Goal: Transaction & Acquisition: Purchase product/service

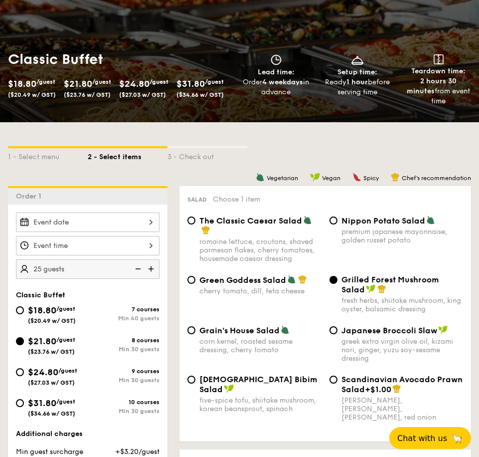
scroll to position [100, 0]
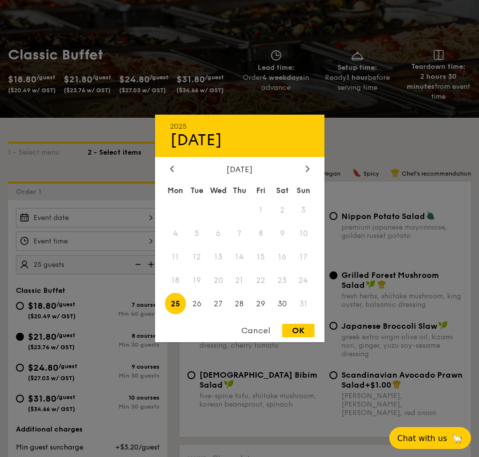
click at [148, 219] on div "2025 Aug [DATE] Tue Wed Thu Fri Sat Sun 1 2 3 4 5 6 7 8 9 10 11 12 13 14 15 16 …" at bounding box center [88, 217] width 144 height 19
click at [307, 170] on icon at bounding box center [307, 169] width 3 height 6
click at [195, 209] on span "2" at bounding box center [196, 210] width 21 height 21
click at [298, 335] on div "OK" at bounding box center [298, 330] width 32 height 13
type input "Sep 02, 2025"
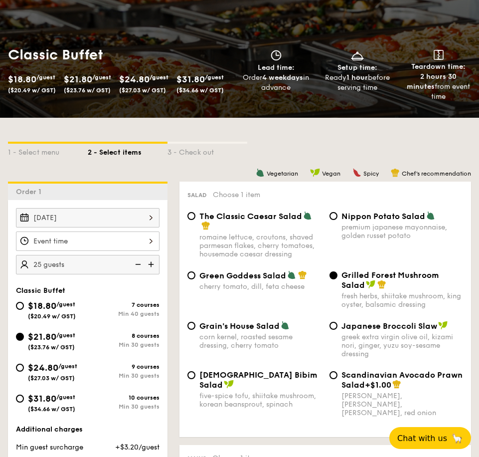
click at [157, 241] on div at bounding box center [88, 240] width 144 height 19
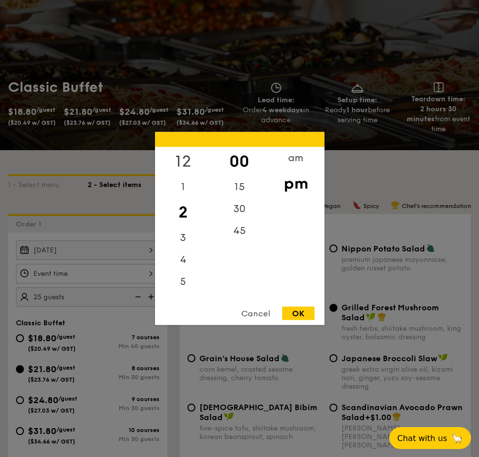
scroll to position [50, 0]
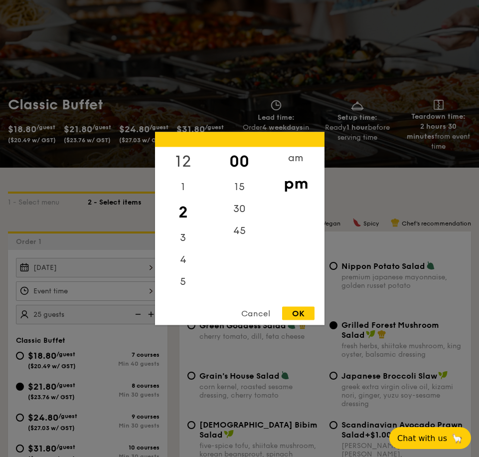
click at [187, 166] on div "12" at bounding box center [183, 161] width 56 height 29
click at [298, 163] on div "am" at bounding box center [296, 161] width 56 height 29
click at [182, 295] on div "11" at bounding box center [183, 291] width 56 height 29
click at [245, 212] on div "30" at bounding box center [240, 212] width 56 height 29
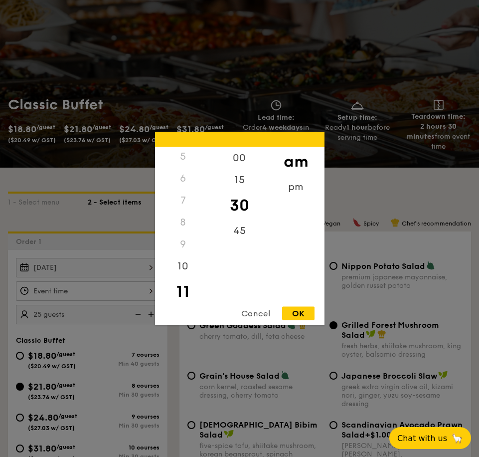
click at [298, 313] on div "OK" at bounding box center [298, 313] width 32 height 13
type input "11:30AM"
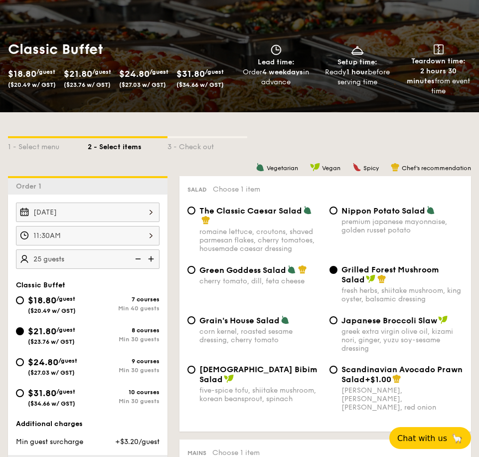
scroll to position [200, 0]
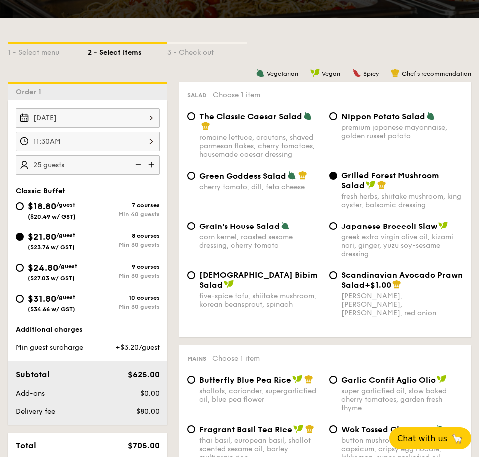
click at [154, 164] on img at bounding box center [152, 164] width 15 height 19
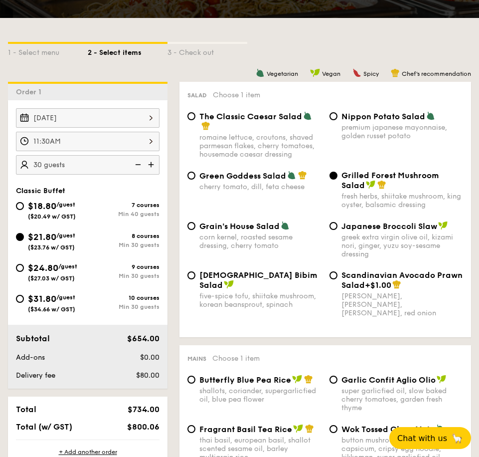
click at [139, 166] on img at bounding box center [137, 164] width 15 height 19
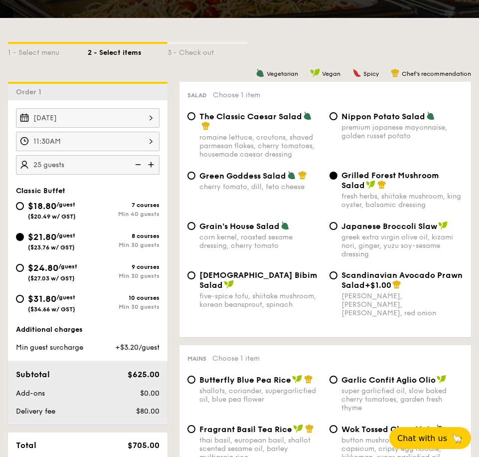
click at [158, 167] on img at bounding box center [152, 164] width 15 height 19
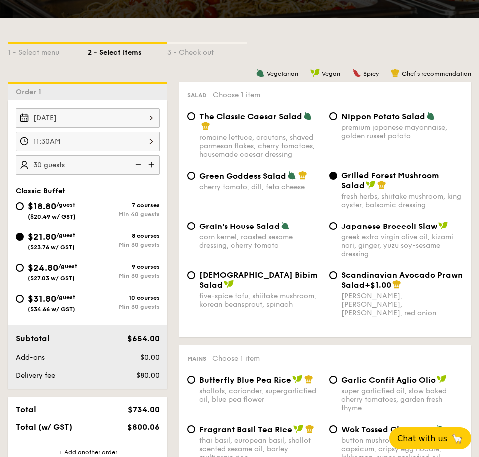
click at [137, 167] on img at bounding box center [137, 164] width 15 height 19
type input "25 guests"
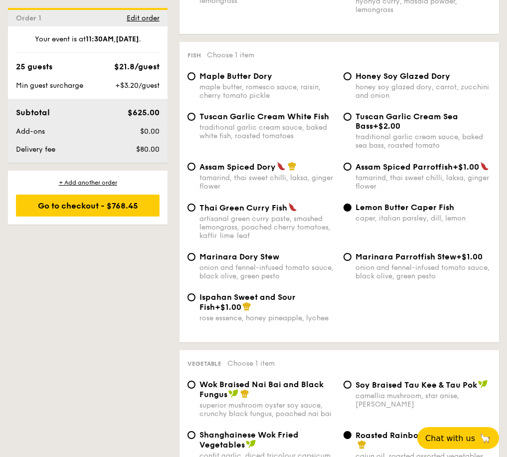
scroll to position [1036, 0]
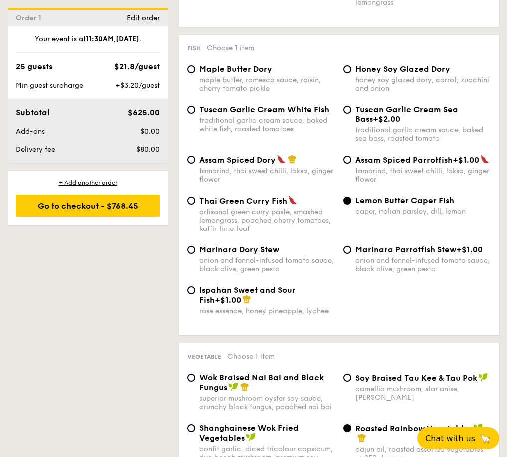
click at [313, 84] on div "maple butter, romesco sauce, raisin, cherry tomato pickle" at bounding box center [268, 84] width 136 height 17
click at [196, 73] on input "Maple Butter Dory maple butter, romesco sauce, raisin, cherry tomato pickle" at bounding box center [192, 69] width 8 height 8
radio input "true"
click at [315, 124] on div "traditional garlic cream sauce, baked white fish, roasted tomatoes" at bounding box center [268, 124] width 136 height 17
click at [196, 114] on input "Tuscan Garlic Cream White Fish traditional garlic cream sauce, baked white fish…" at bounding box center [192, 110] width 8 height 8
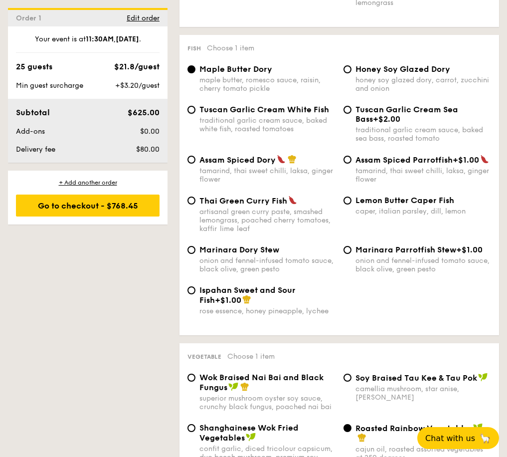
radio input "true"
click at [408, 216] on div "caper, italian parsley, dill, lemon" at bounding box center [424, 211] width 136 height 8
click at [352, 205] on input "Lemon Butter Caper Fish caper, italian parsley, dill, lemon" at bounding box center [348, 201] width 8 height 8
radio input "true"
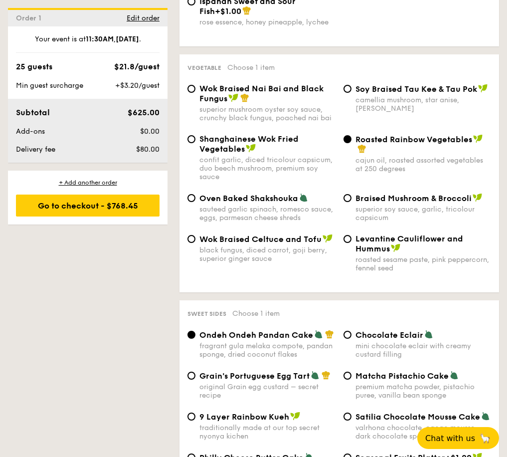
scroll to position [1348, 0]
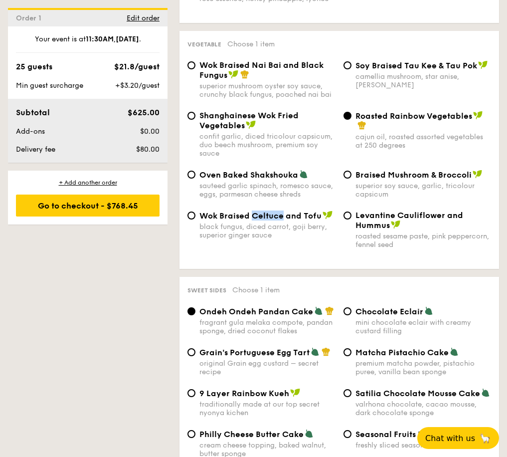
drag, startPoint x: 253, startPoint y: 223, endPoint x: 283, endPoint y: 227, distance: 30.8
click at [283, 221] on span "Wok Braised Celtuce and Tofu" at bounding box center [261, 215] width 122 height 9
drag, startPoint x: 283, startPoint y: 227, endPoint x: 279, endPoint y: 225, distance: 5.1
click at [337, 252] on div "Wok Braised Celtuce and Tofu black fungus, diced carrot, goji berry, superior g…" at bounding box center [340, 236] width 312 height 50
drag, startPoint x: 356, startPoint y: 125, endPoint x: 469, endPoint y: 129, distance: 113.8
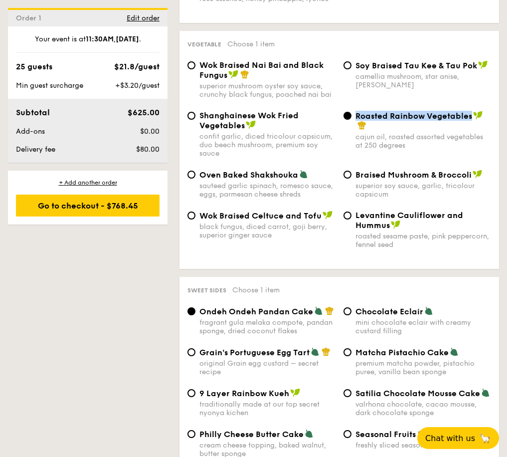
click at [469, 121] on span "Roasted Rainbow Vegetables" at bounding box center [414, 115] width 117 height 9
copy span "Roasted Rainbow Vegetables"
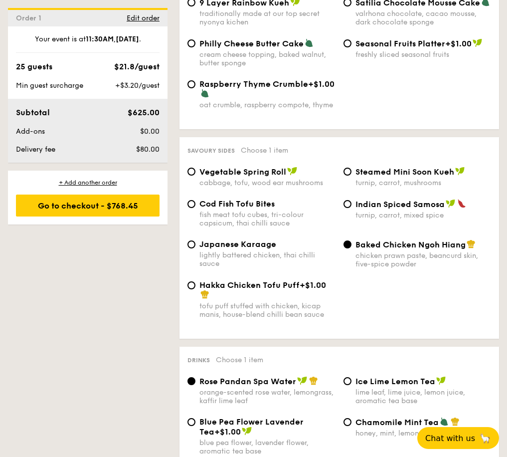
scroll to position [1783, 0]
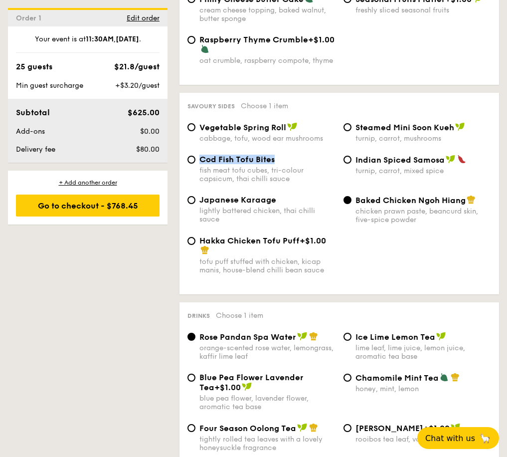
drag, startPoint x: 281, startPoint y: 171, endPoint x: 200, endPoint y: 170, distance: 81.3
click at [200, 164] on div "Cod Fish Tofu Bites" at bounding box center [268, 159] width 136 height 9
copy span "Cod Fish Tofu Bites"
click at [479, 163] on div "Savoury sides Choose 1 item Vegetable Spring Roll cabbage, tofu, wood ear mushr…" at bounding box center [340, 194] width 320 height 202
drag, startPoint x: 356, startPoint y: 211, endPoint x: 463, endPoint y: 213, distance: 107.8
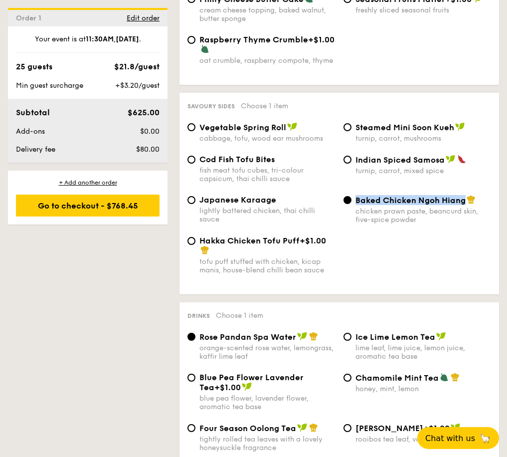
click at [463, 205] on span "Baked Chicken Ngoh Hiang" at bounding box center [411, 200] width 110 height 9
copy span "Baked Chicken Ngoh Hiang"
click at [439, 236] on div "Japanese Karaage lightly battered chicken, thai chilli sauce Baked Chicken Ngoh…" at bounding box center [340, 215] width 312 height 41
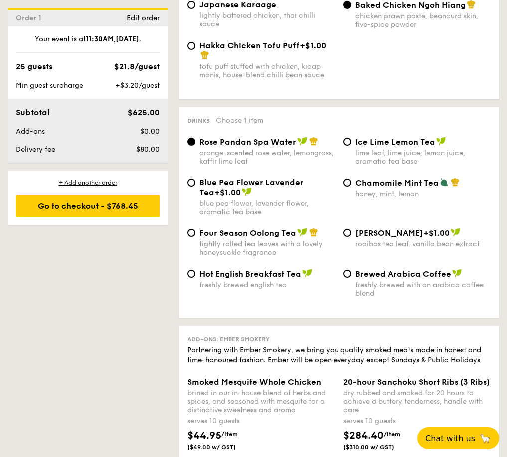
scroll to position [1840, 0]
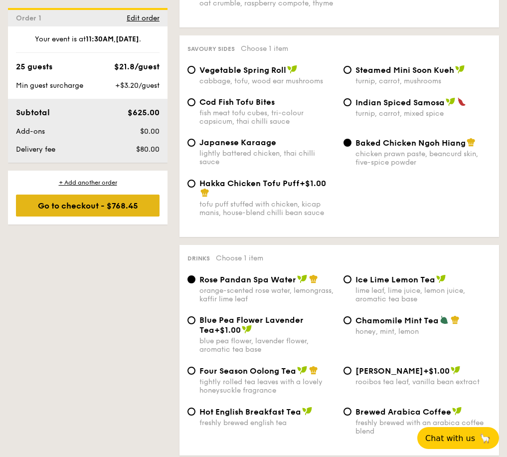
click at [146, 208] on div "Go to checkout - $768.45" at bounding box center [88, 206] width 144 height 22
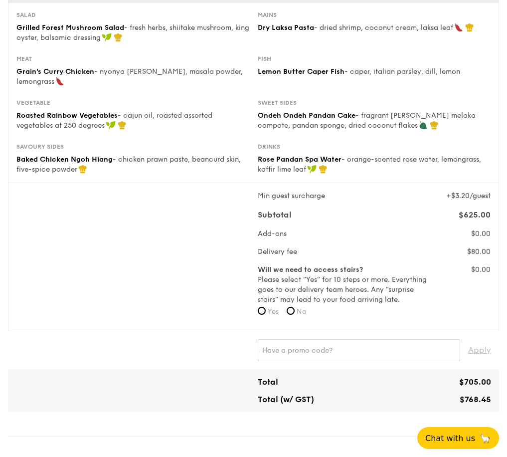
scroll to position [249, 0]
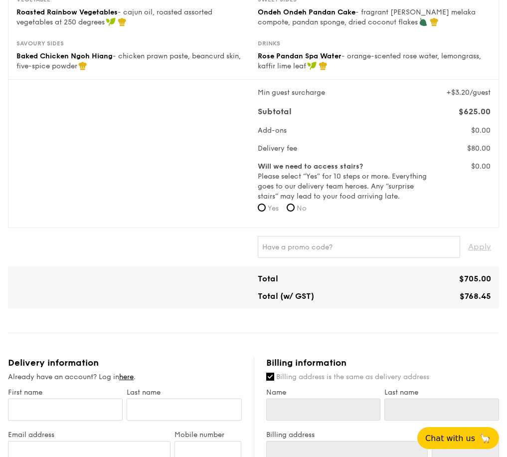
click at [297, 206] on label "No" at bounding box center [297, 209] width 20 height 10
click at [295, 206] on input "No" at bounding box center [291, 208] width 8 height 8
radio input "true"
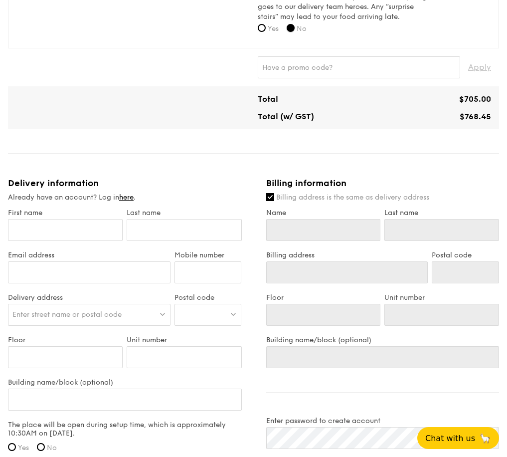
scroll to position [449, 0]
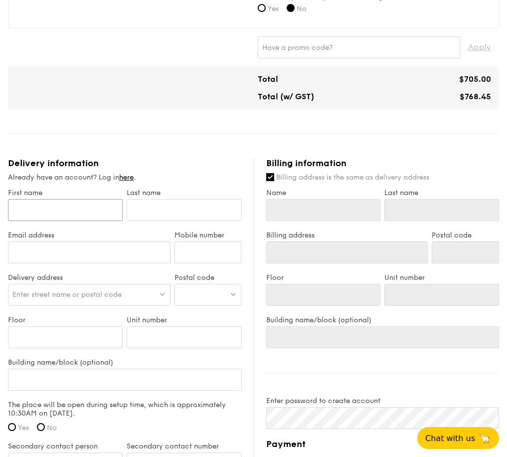
click at [67, 215] on input "First name" at bounding box center [65, 210] width 115 height 22
type input "[PERSON_NAME]"
type input "Oh"
type input "chris.oh@capitaland.com"
type input "81273150"
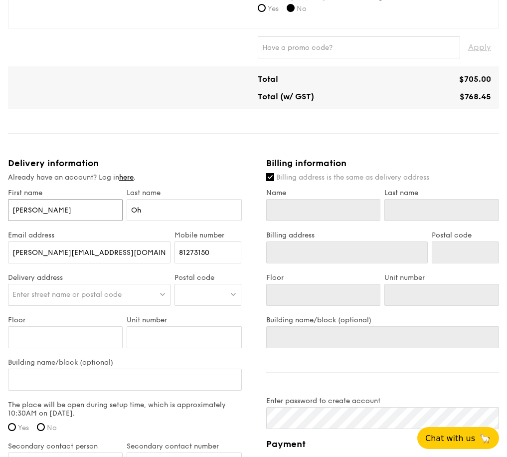
type input "[PERSON_NAME]"
type input "Oh"
click at [83, 296] on span "Enter street name or postal code" at bounding box center [66, 294] width 109 height 8
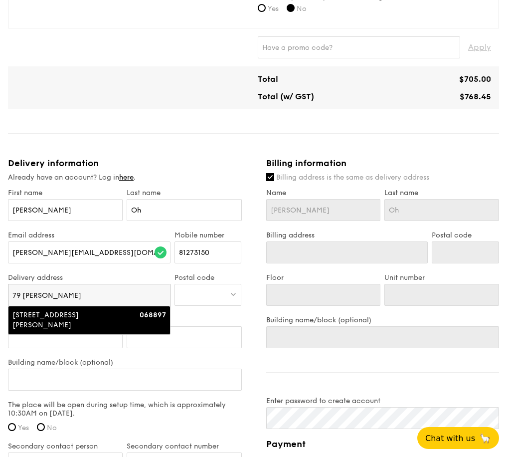
type input "79 Robinson"
click at [150, 317] on strong "068897" at bounding box center [153, 315] width 26 height 8
type input "79 Robinson Road"
type input "068897"
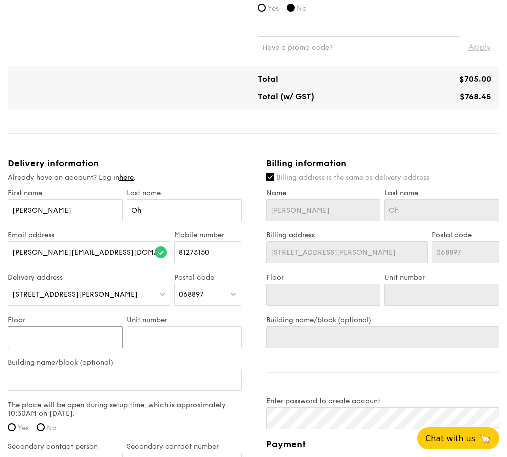
click at [56, 342] on input "Floor" at bounding box center [65, 337] width 115 height 22
type input "0"
type input "08"
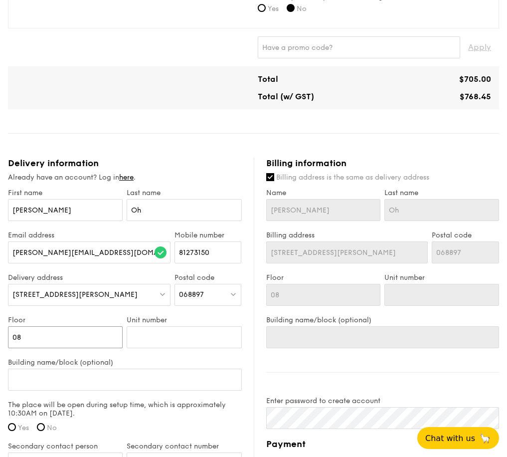
type input "08-"
type input "08-0"
type input "08-01"
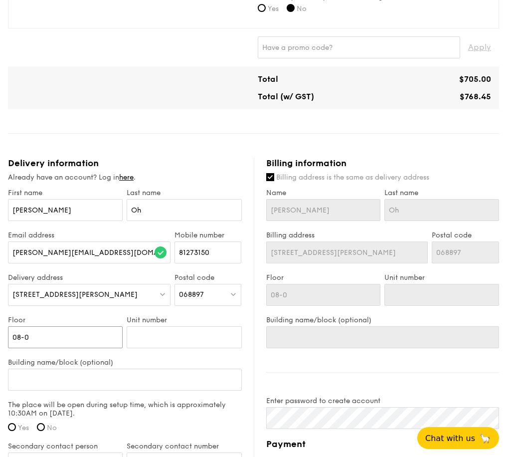
type input "08-01"
type input "08-01/"
type input "08-01/1"
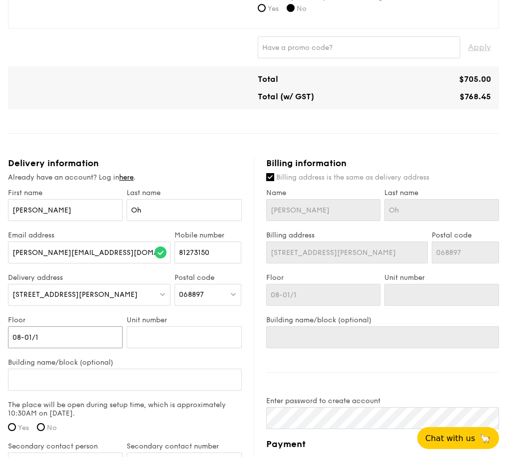
type input "08-01/10"
type input "08-01/10-"
type input "08-01/10"
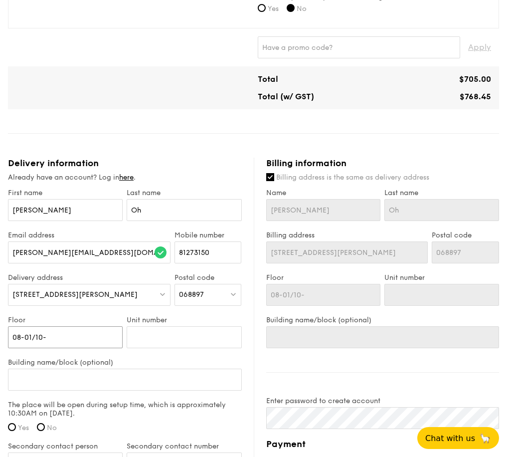
type input "08-01/10"
click at [62, 338] on input "08-01/10" at bounding box center [65, 337] width 115 height 22
type input "08-01/1"
type input "08-01/"
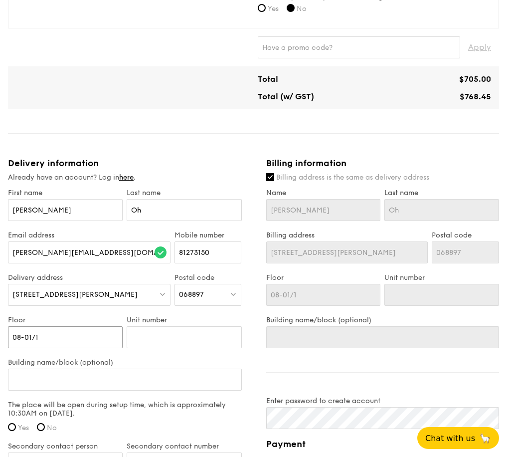
type input "08-01/"
type input "08-01"
type input "08-0"
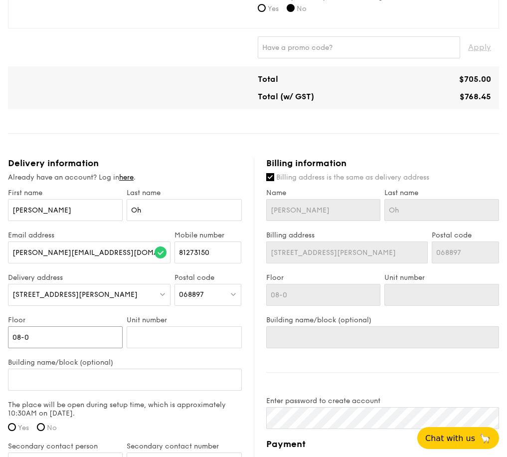
type input "08-"
type input "08"
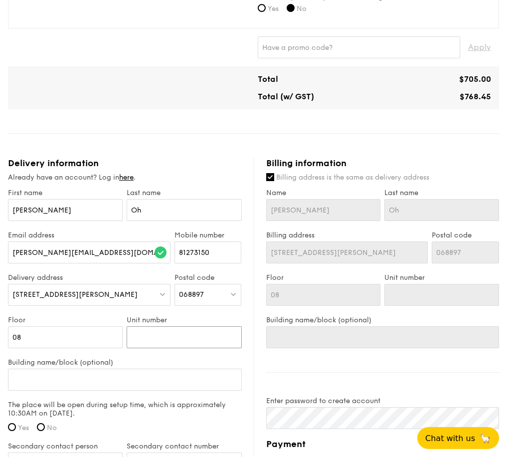
click at [192, 338] on input "Unit number" at bounding box center [184, 337] width 115 height 22
type input "0"
type input "01"
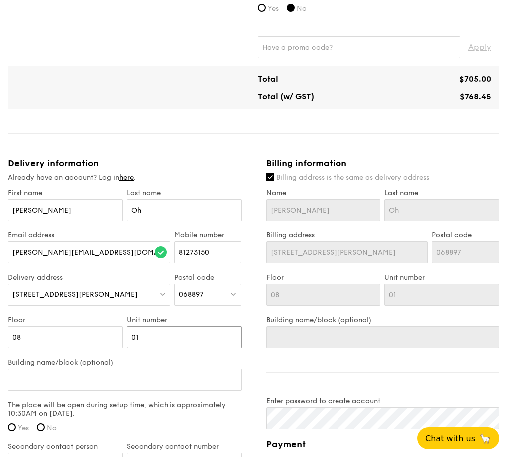
type input "01"
click at [193, 359] on label "Building name/block (optional)" at bounding box center [125, 362] width 234 height 8
click at [193, 369] on input "Building name/block (optional)" at bounding box center [125, 380] width 234 height 22
type input "C"
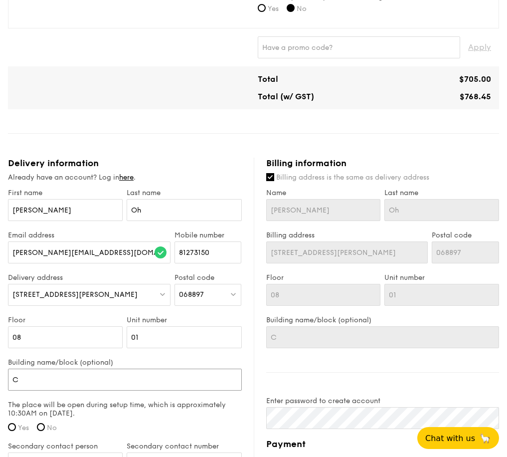
type input "Ca"
type input "Cap"
type input "Capit"
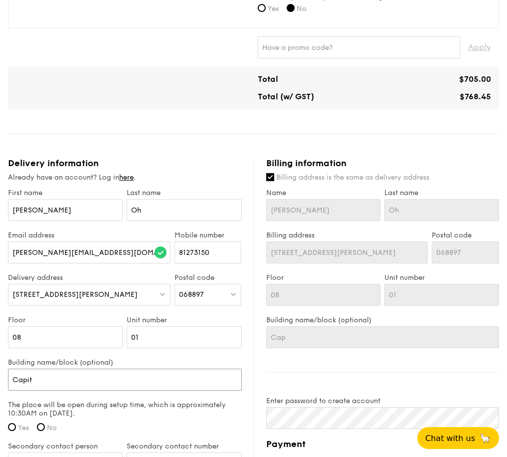
type input "Capit"
type input "Capita"
type input "CapitaS"
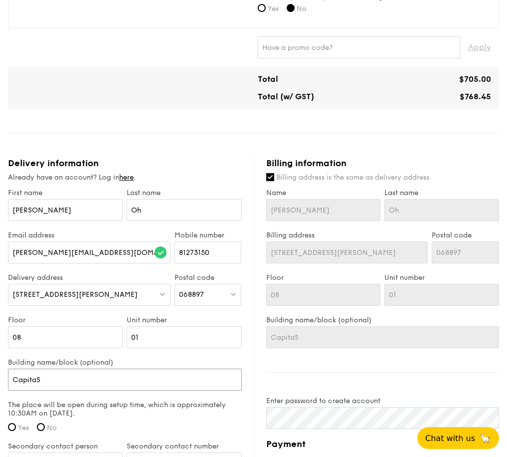
type input "CapitaSy"
type input "CapitaS"
type input "CapitaSk"
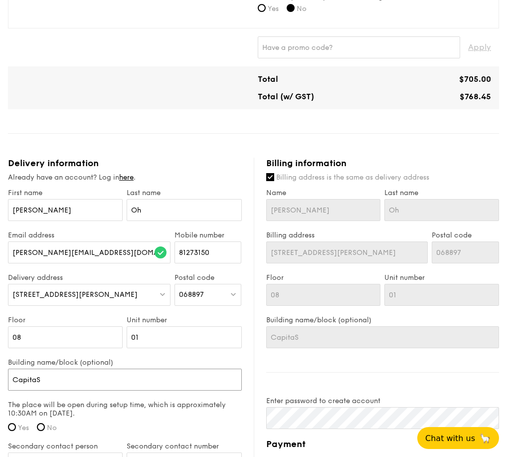
type input "CapitaSk"
type input "CapitaSky"
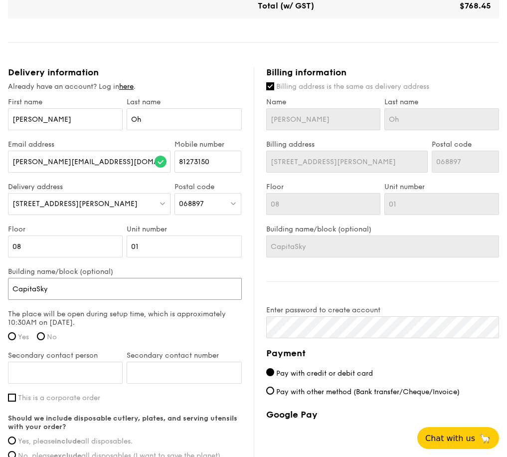
scroll to position [549, 0]
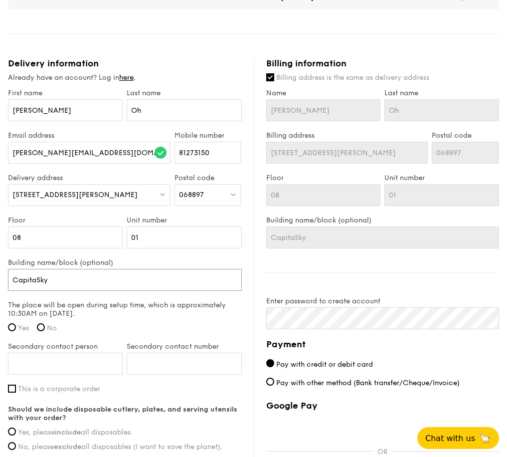
type input "CapitaSky"
click at [17, 338] on div "The place will be open during setup time, which is approximately 10:30AM on Sep…" at bounding box center [125, 319] width 234 height 37
click at [15, 329] on input "Yes" at bounding box center [12, 327] width 8 height 8
radio input "true"
click at [76, 361] on input "Secondary contact person" at bounding box center [65, 364] width 115 height 22
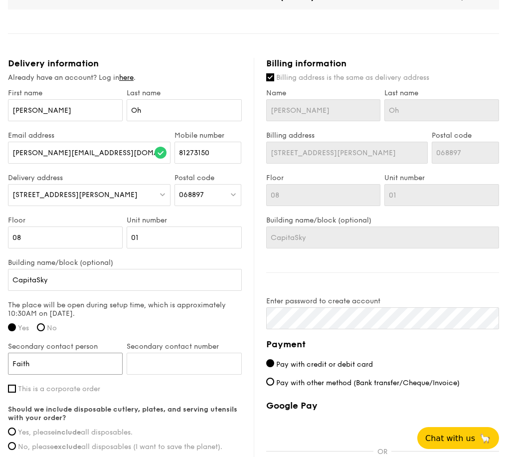
type input "Faith"
type input "91732223"
click at [146, 399] on div "First name Chris Last name Oh Email address chris.oh@capitaland.com Mobile numb…" at bounding box center [125, 306] width 234 height 434
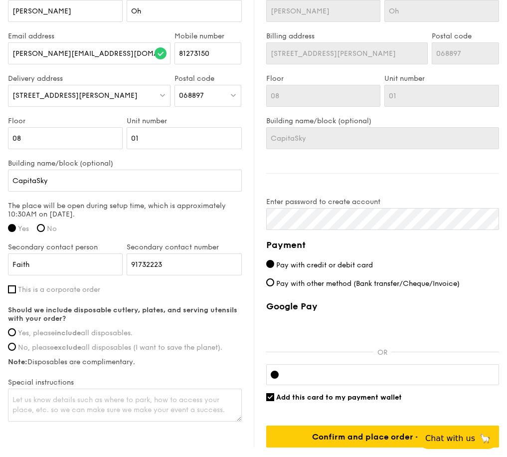
scroll to position [649, 0]
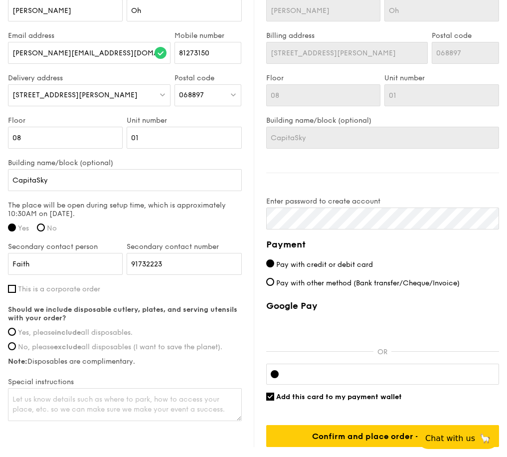
click at [87, 334] on span "Yes, please include all disposables." at bounding box center [75, 332] width 115 height 8
click at [16, 334] on input "Yes, please include all disposables." at bounding box center [12, 332] width 8 height 8
radio input "true"
click at [252, 171] on div "Delivery information Already have an account? Log in here . First name Chris La…" at bounding box center [131, 190] width 246 height 465
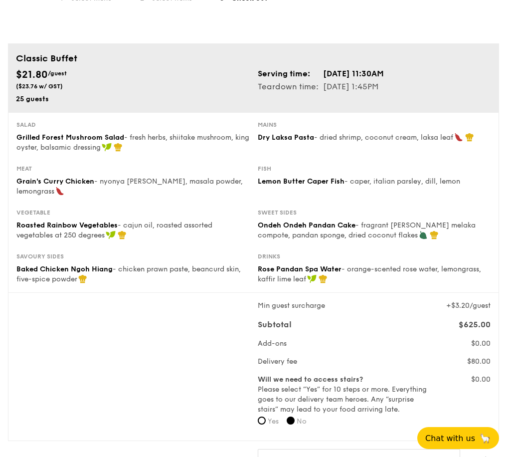
scroll to position [0, 0]
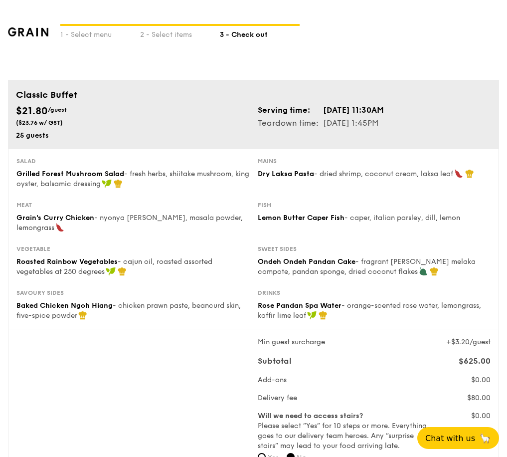
scroll to position [113, 0]
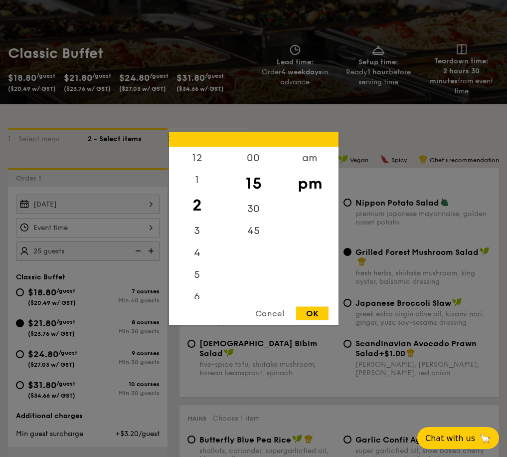
click at [154, 228] on div "12 1 2 3 4 5 6 7 8 9 10 11 00 15 30 45 am pm Cancel OK" at bounding box center [88, 227] width 144 height 19
click at [199, 160] on div "12" at bounding box center [197, 161] width 56 height 29
click at [253, 165] on div "00" at bounding box center [254, 161] width 56 height 29
click at [317, 161] on div "am" at bounding box center [310, 161] width 56 height 29
click at [305, 185] on div "pm" at bounding box center [310, 190] width 56 height 29
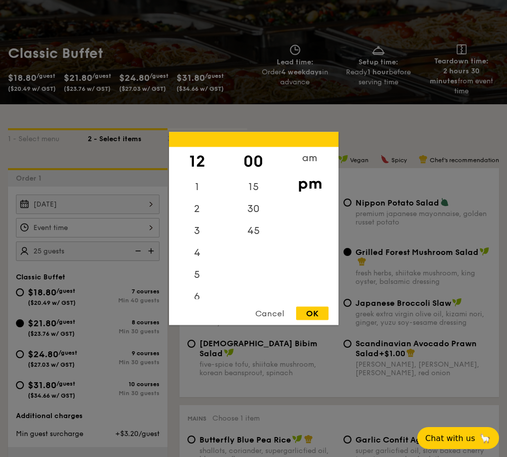
click at [324, 315] on div "OK" at bounding box center [312, 313] width 32 height 13
type input "12:00PM"
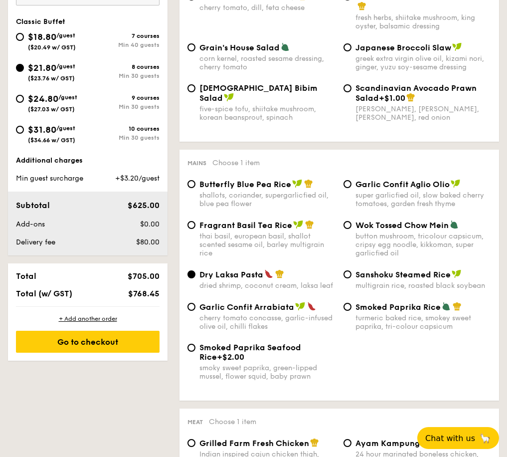
scroll to position [462, 0]
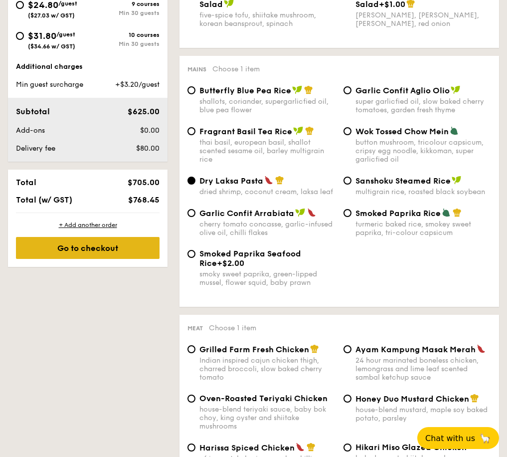
click at [116, 252] on div "Go to checkout" at bounding box center [88, 248] width 144 height 22
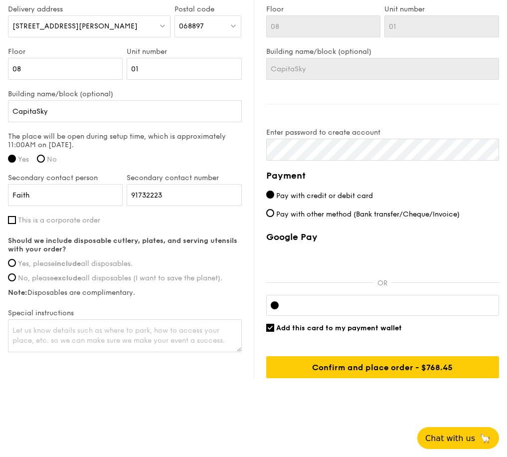
scroll to position [718, 0]
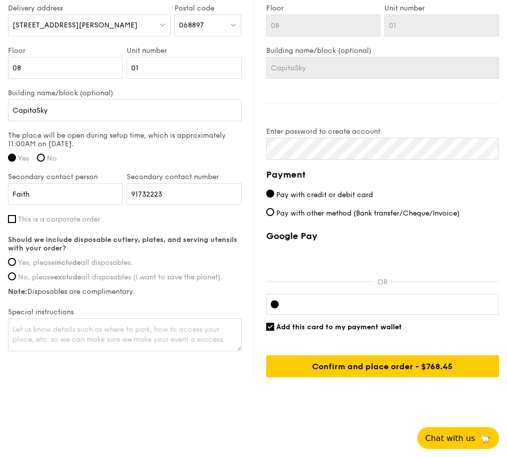
click at [90, 265] on span "Yes, please include all disposables." at bounding box center [75, 262] width 115 height 8
click at [16, 265] on input "Yes, please include all disposables." at bounding box center [12, 262] width 8 height 8
radio input "true"
click at [158, 334] on textarea at bounding box center [125, 334] width 234 height 33
click at [19, 329] on textarea "Pls provide us with some trash bags and containers for leftovers." at bounding box center [125, 334] width 234 height 33
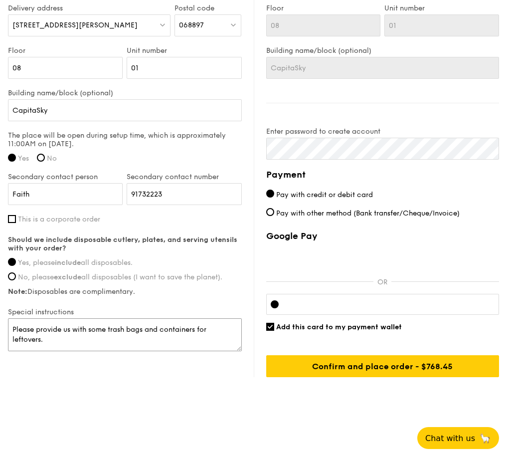
click at [121, 335] on textarea "Please provide us with some trash bags and containers for leftovers." at bounding box center [125, 334] width 234 height 33
click at [28, 331] on textarea "Please provide us with some trash bags and containers for leftovers. Thank you!" at bounding box center [125, 334] width 234 height 33
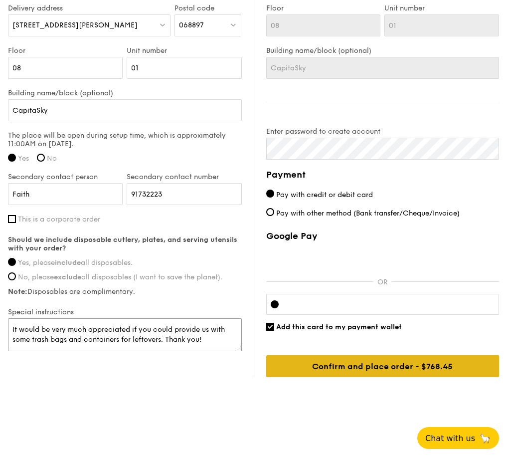
type textarea "It would be very much appreciated if you could provide us with some trash bags …"
click at [432, 369] on input "Confirm and place order - $768.45" at bounding box center [382, 366] width 233 height 22
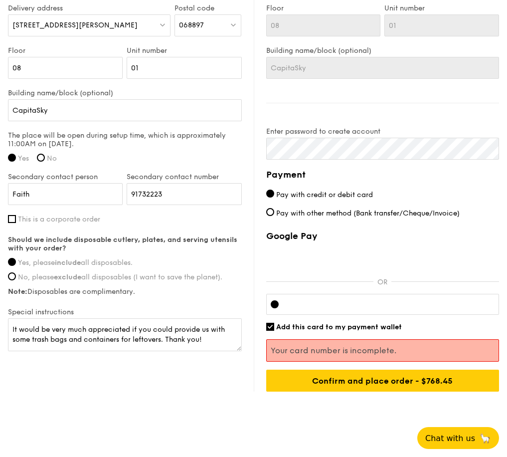
click at [335, 323] on span "Add this card to my payment wallet" at bounding box center [339, 327] width 126 height 8
click at [274, 323] on input "Add this card to my payment wallet" at bounding box center [270, 327] width 8 height 8
checkbox input "false"
click at [437, 318] on div "Google Pay OR Add this card to my payment wallet Your card number is incomplete…" at bounding box center [382, 310] width 233 height 161
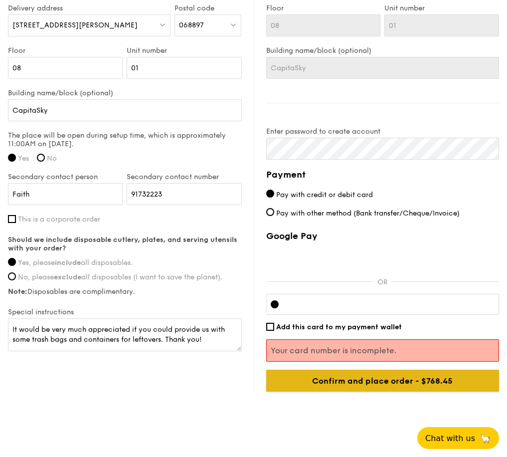
click at [454, 385] on input "Confirm and place order - $768.45" at bounding box center [382, 381] width 233 height 22
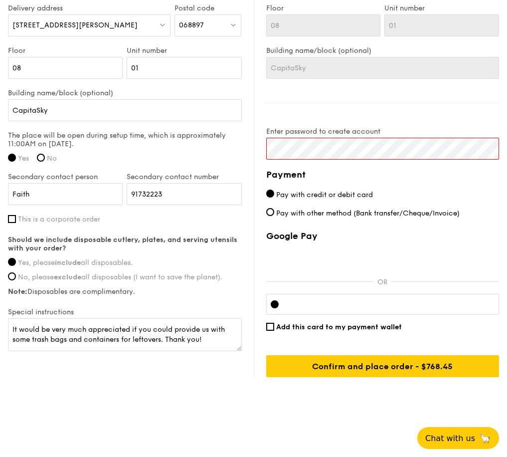
click at [398, 109] on div "Billing information Billing address is the same as delivery address Name Chris …" at bounding box center [377, 132] width 246 height 489
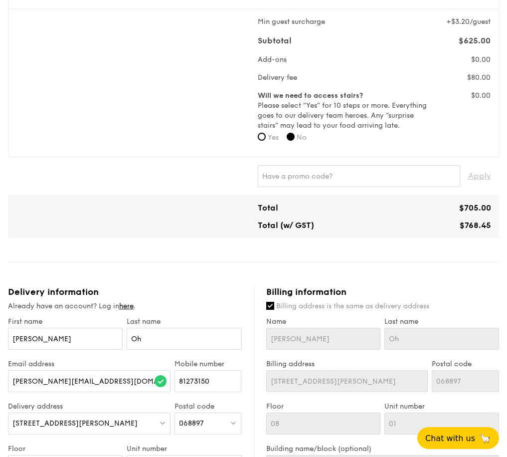
scroll to position [319, 0]
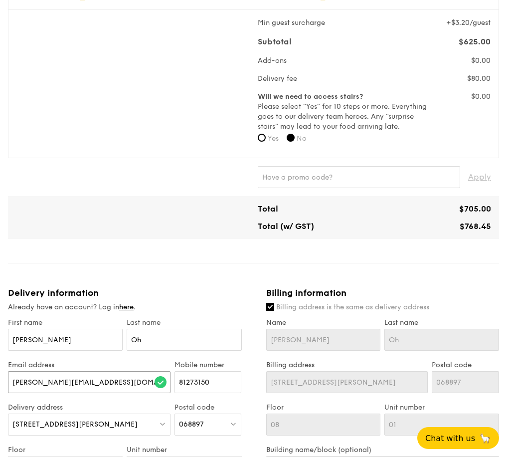
drag, startPoint x: 106, startPoint y: 382, endPoint x: -2, endPoint y: 379, distance: 108.8
click at [0, 379] on html "1 - Select menu 2 - Select items 3 - Check out Classic Buffet $21.80 /guest ($2…" at bounding box center [253, 268] width 507 height 1175
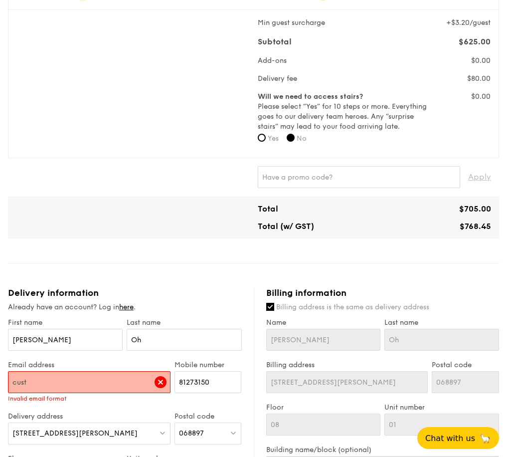
type input "[EMAIL_ADDRESS][DOMAIN_NAME]"
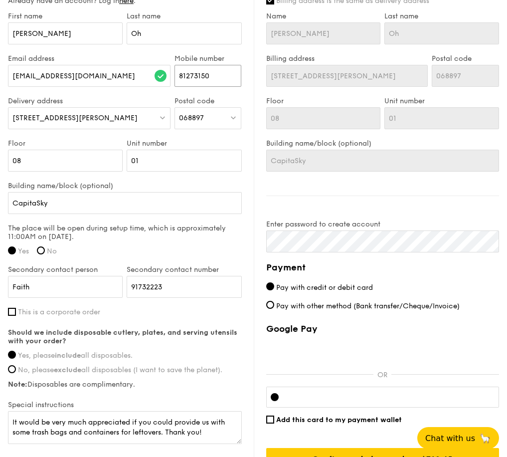
scroll to position [669, 0]
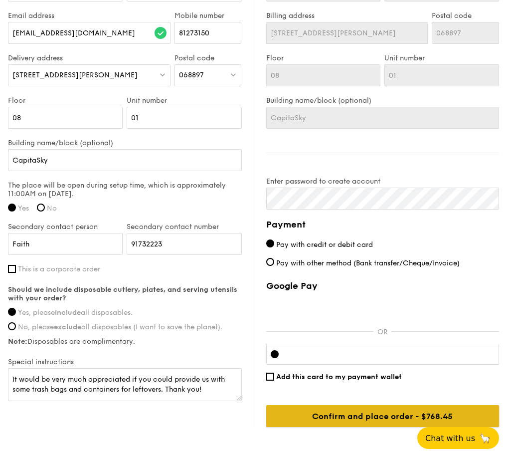
click at [394, 416] on input "Confirm and place order - $768.45" at bounding box center [382, 416] width 233 height 22
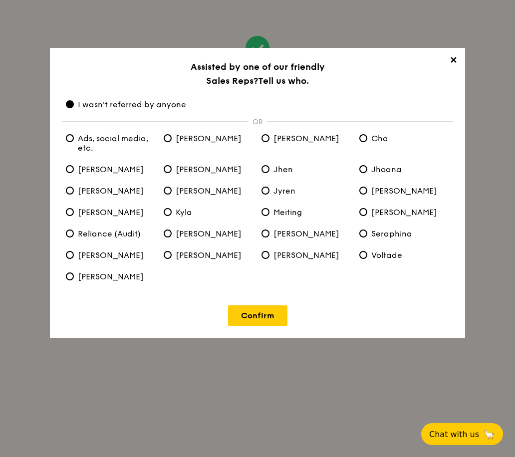
click at [457, 62] on span "✕" at bounding box center [453, 62] width 14 height 14
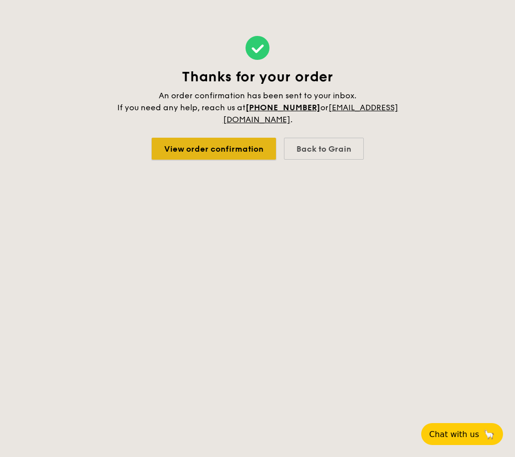
click at [252, 149] on link "View order confirmation" at bounding box center [214, 149] width 124 height 22
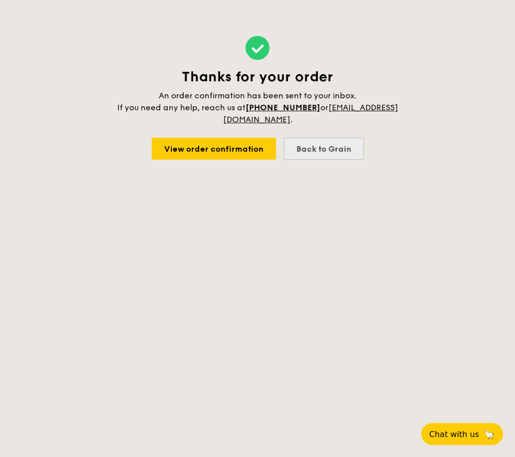
click at [312, 157] on div "Back to Grain" at bounding box center [324, 149] width 80 height 22
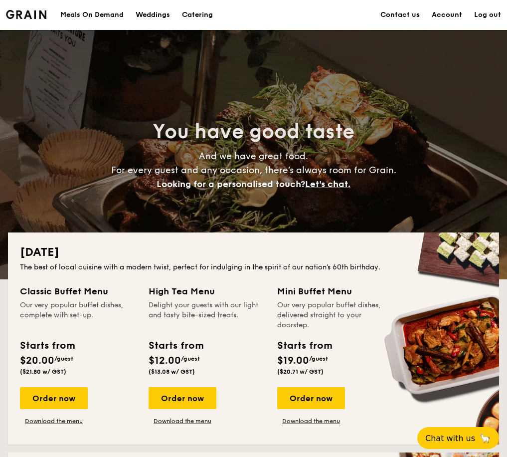
click at [453, 12] on link "Account" at bounding box center [447, 15] width 30 height 30
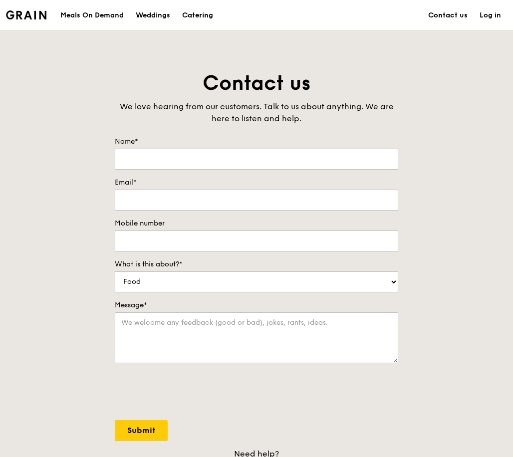
click at [496, 14] on link "Log in" at bounding box center [489, 15] width 33 height 30
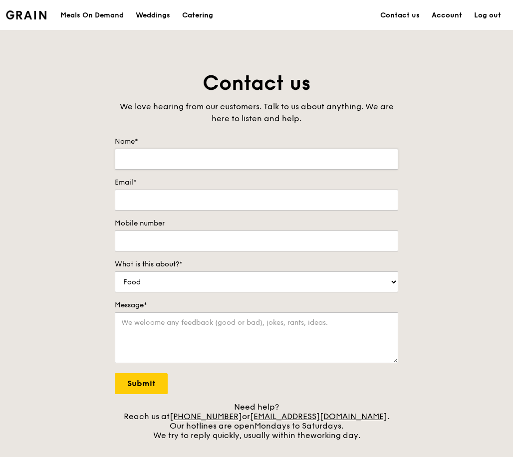
type input "[PERSON_NAME]"
type input "[EMAIL_ADDRESS][DOMAIN_NAME]"
type input "81273150"
click at [488, 17] on link "Log out" at bounding box center [487, 15] width 39 height 30
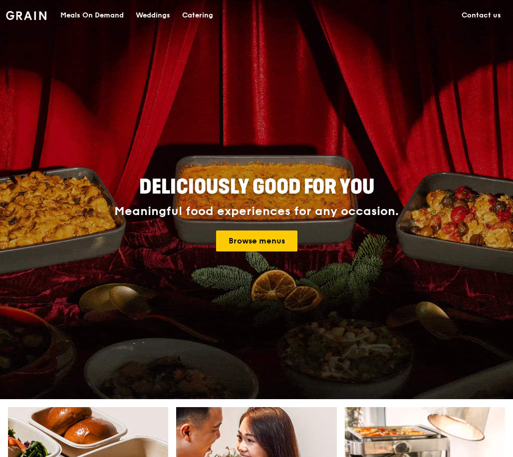
click at [492, 15] on link "Contact us" at bounding box center [480, 15] width 51 height 30
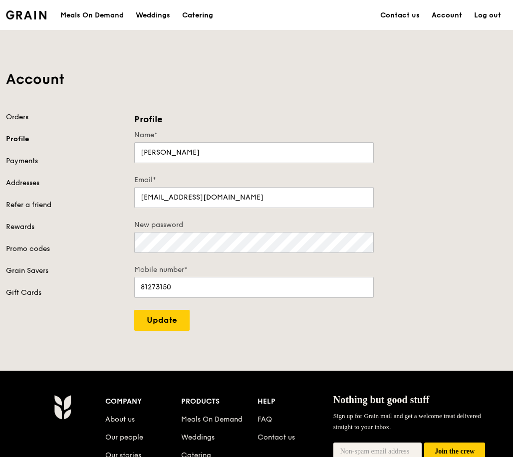
click at [322, 106] on div "Account Orders Profile Payments Addresses Refer a friend Rewards Promo codes Gr…" at bounding box center [256, 180] width 513 height 300
click at [496, 18] on link "Log out" at bounding box center [487, 15] width 39 height 30
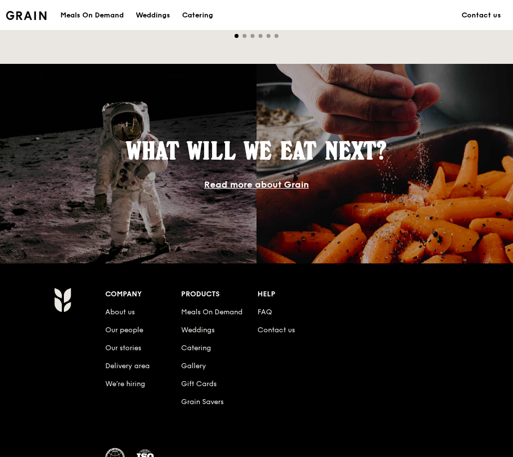
scroll to position [884, 0]
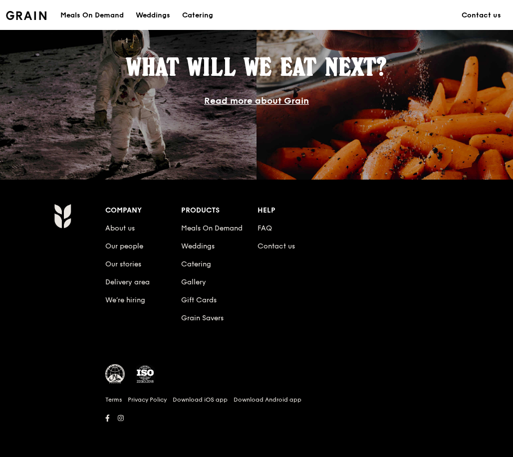
drag, startPoint x: 511, startPoint y: 318, endPoint x: 517, endPoint y: 31, distance: 287.4
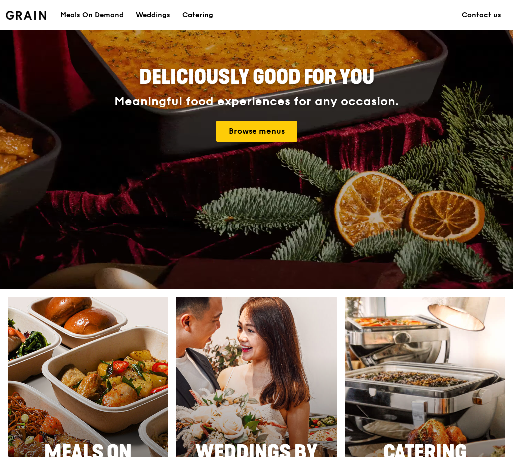
scroll to position [0, 0]
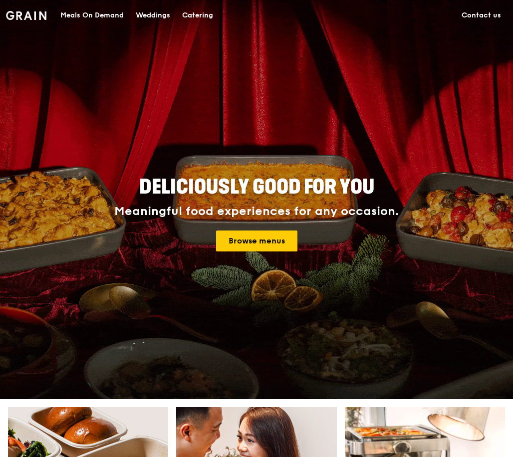
click at [486, 12] on link "Contact us" at bounding box center [480, 15] width 51 height 30
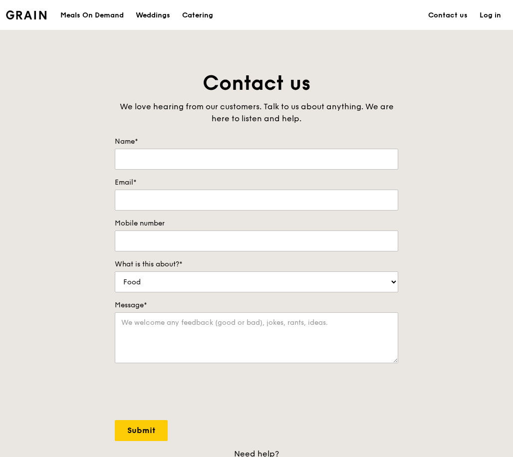
click at [494, 17] on link "Log in" at bounding box center [489, 15] width 33 height 30
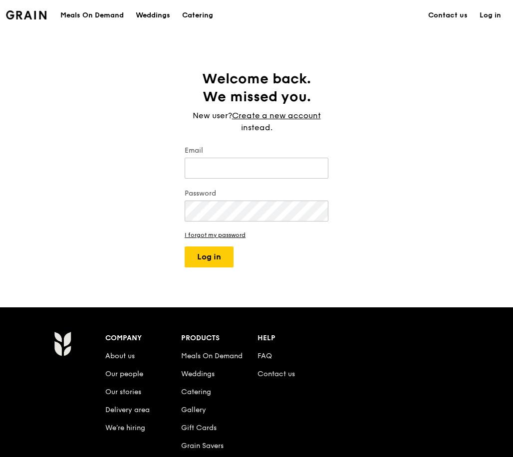
type input "[EMAIL_ADDRESS][DOMAIN_NAME]"
click at [214, 162] on input "[EMAIL_ADDRESS][DOMAIN_NAME]" at bounding box center [257, 168] width 144 height 21
click at [404, 146] on div "Welcome back. We missed you. New user? Create a new account instead. Email cust…" at bounding box center [256, 169] width 513 height 198
click at [146, 265] on div "Welcome back. We missed you. New user? Create a new account instead. Email cust…" at bounding box center [256, 169] width 513 height 198
click at [135, 207] on div "Welcome back. We missed you. New user? Create a new account instead. Email cust…" at bounding box center [256, 169] width 513 height 198
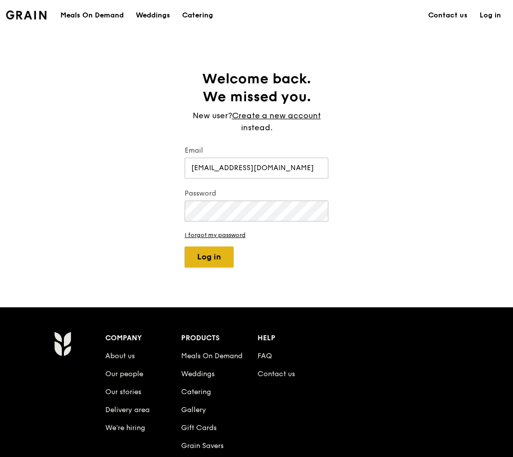
click at [193, 258] on button "Log in" at bounding box center [209, 256] width 49 height 21
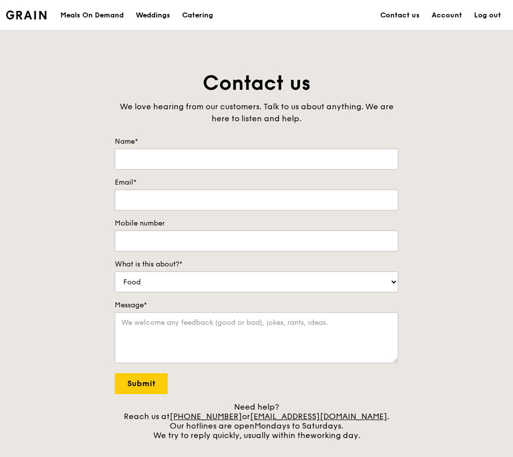
type input "[PERSON_NAME]"
type input "[EMAIL_ADDRESS][DOMAIN_NAME]"
type input "81273150"
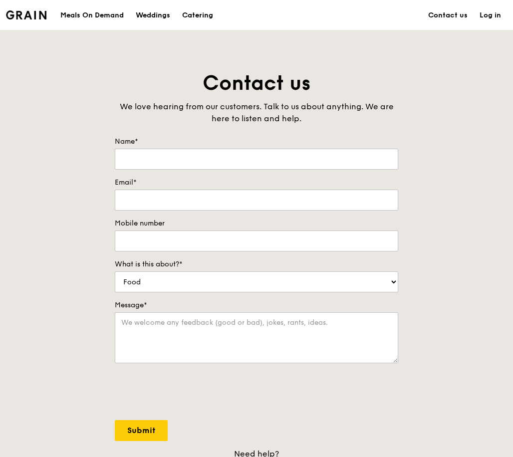
click at [489, 13] on link "Log in" at bounding box center [489, 15] width 33 height 30
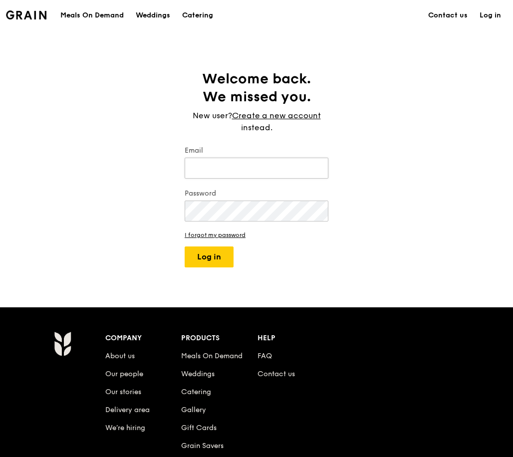
type input "[EMAIL_ADDRESS][DOMAIN_NAME]"
click at [248, 162] on input "[EMAIL_ADDRESS][DOMAIN_NAME]" at bounding box center [257, 168] width 144 height 21
click at [209, 257] on button "Log in" at bounding box center [209, 256] width 49 height 21
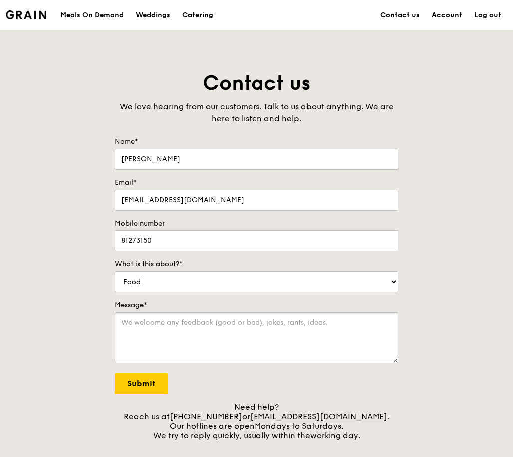
click at [312, 331] on textarea "Message*" at bounding box center [256, 337] width 283 height 51
